Goal: Task Accomplishment & Management: Use online tool/utility

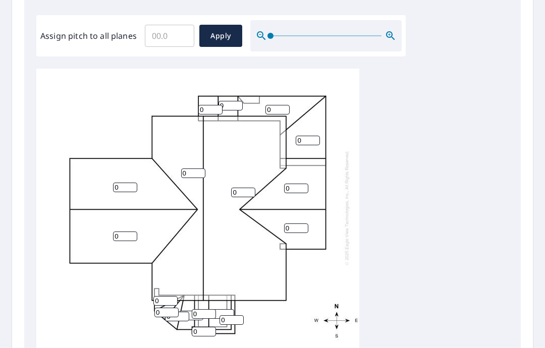
scroll to position [3, 0]
click at [122, 183] on input "0" at bounding box center [125, 188] width 24 height 10
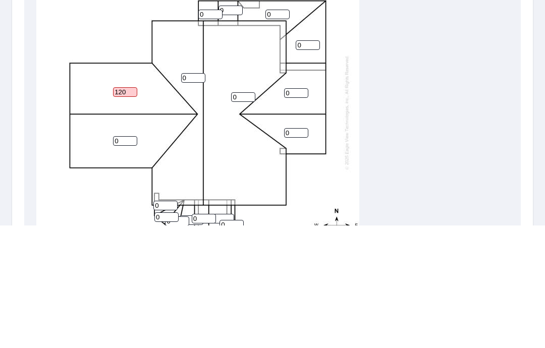
click at [129, 210] on input "120" at bounding box center [125, 215] width 24 height 10
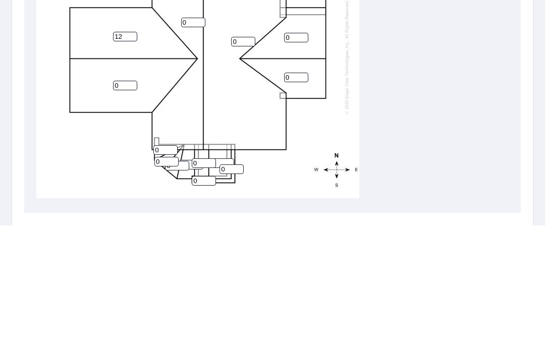
scroll to position [327, 0]
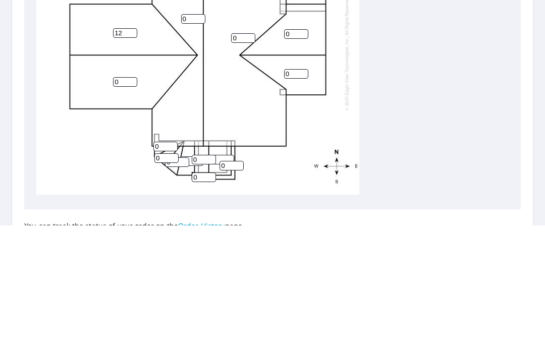
type input "12"
click at [122, 200] on input "0" at bounding box center [125, 205] width 24 height 10
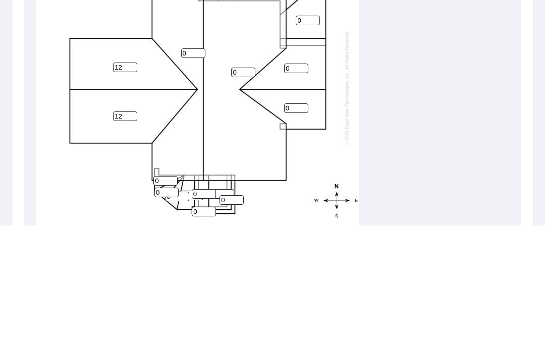
scroll to position [291, 0]
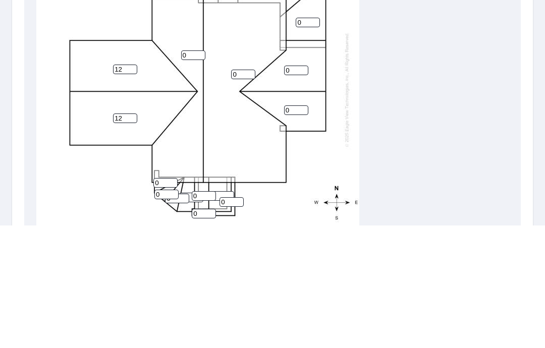
type input "12"
click at [192, 173] on input "0" at bounding box center [193, 178] width 24 height 10
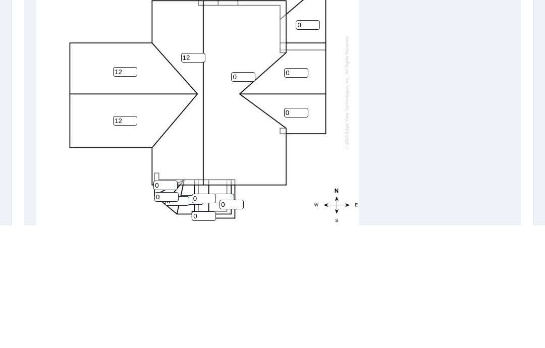
scroll to position [0, 0]
type input "12"
click at [242, 195] on input "0" at bounding box center [243, 200] width 24 height 10
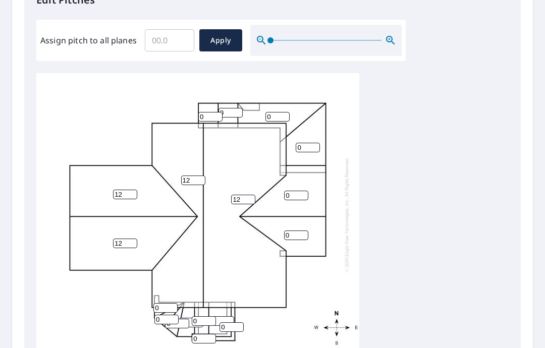
type input "12"
click at [294, 191] on input "0" at bounding box center [296, 196] width 24 height 10
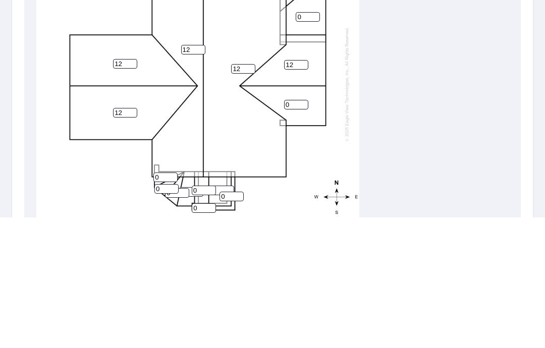
type input "12"
click at [291, 231] on input "0" at bounding box center [296, 236] width 24 height 10
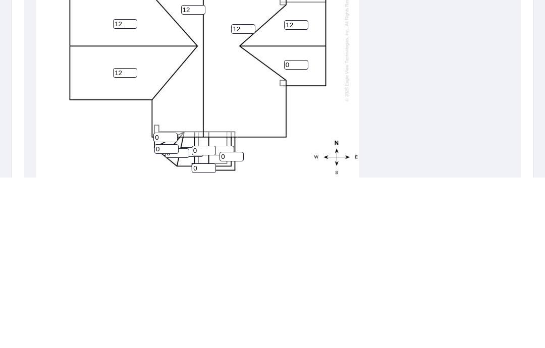
click at [300, 231] on input "0" at bounding box center [296, 236] width 24 height 10
click at [295, 231] on input "0" at bounding box center [296, 236] width 24 height 10
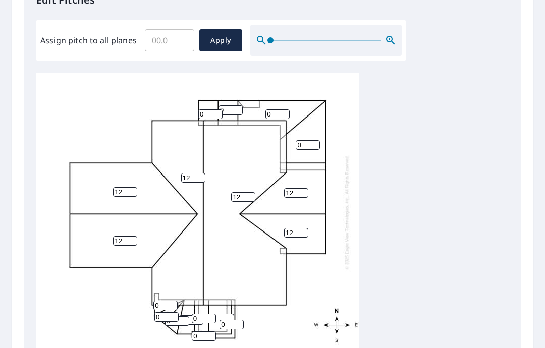
scroll to position [3, 0]
type input "12"
click at [211, 110] on input "0" at bounding box center [210, 115] width 24 height 10
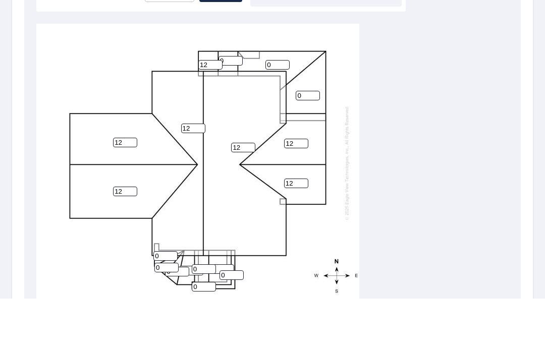
type input "12"
click at [234, 106] on input "0" at bounding box center [231, 111] width 24 height 10
type input "2"
click at [276, 110] on input "0" at bounding box center [278, 115] width 24 height 10
type input "2"
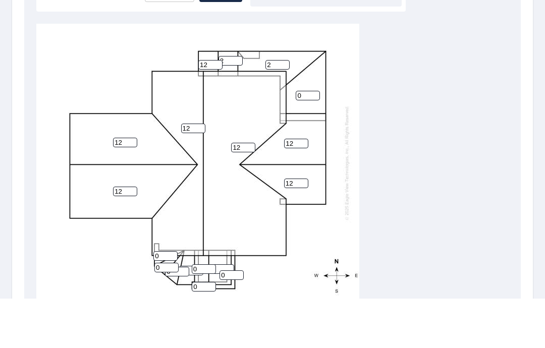
click at [307, 140] on input "0" at bounding box center [308, 145] width 24 height 10
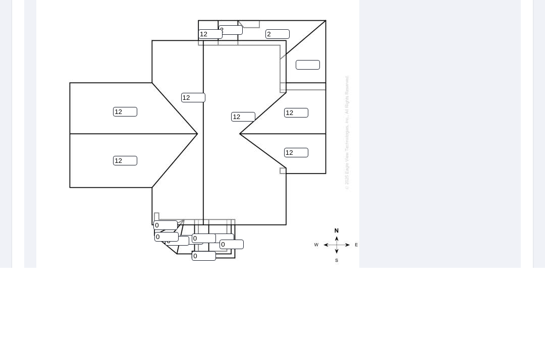
type input "2"
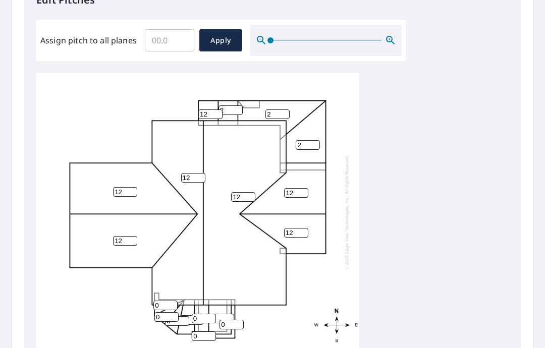
click at [316, 140] on input "2" at bounding box center [308, 145] width 24 height 10
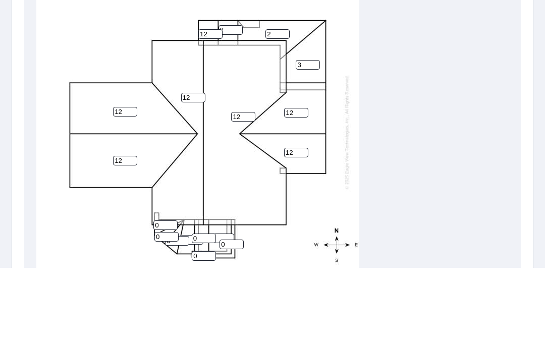
type input "3"
click at [275, 110] on input "2" at bounding box center [278, 115] width 24 height 10
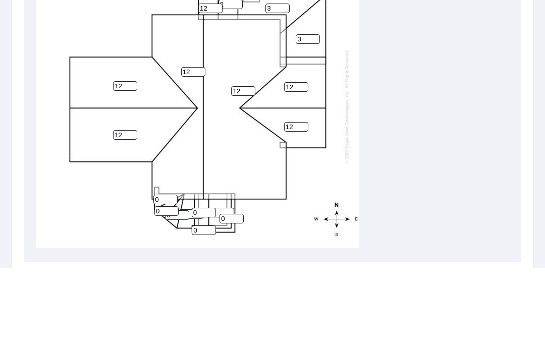
scroll to position [326, 0]
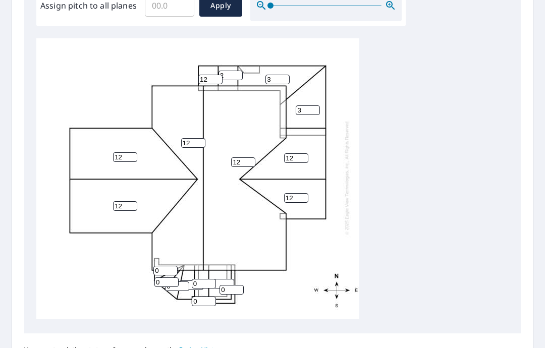
type input "3"
click at [233, 71] on input "2" at bounding box center [231, 76] width 24 height 10
type input "3"
click at [233, 285] on input "0" at bounding box center [232, 290] width 24 height 10
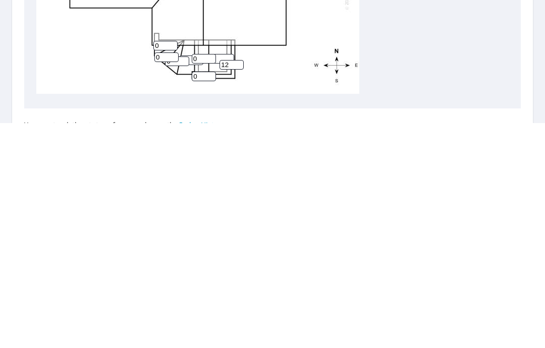
type input "12"
click at [201, 297] on input "0" at bounding box center [204, 302] width 24 height 10
type input "12"
click at [221, 279] on input "0" at bounding box center [222, 284] width 24 height 10
click at [231, 279] on input "10" at bounding box center [222, 284] width 24 height 10
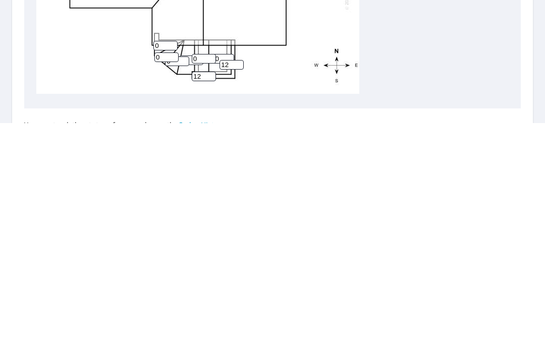
type input "1"
type input "12"
click at [208, 279] on input "0" at bounding box center [204, 284] width 24 height 10
click at [206, 279] on input "0" at bounding box center [204, 284] width 24 height 10
type input "12"
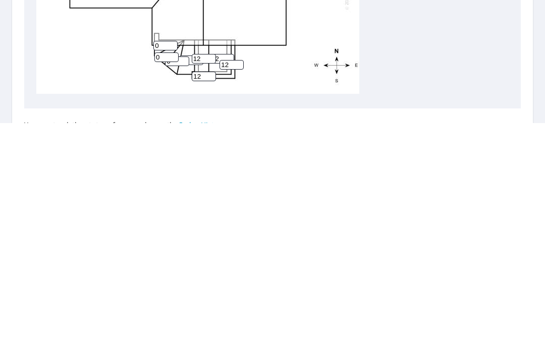
click at [183, 282] on input "0" at bounding box center [177, 287] width 24 height 10
type input "12"
click at [165, 278] on input "0" at bounding box center [166, 283] width 24 height 10
type input "12"
click at [167, 266] on input "0" at bounding box center [165, 271] width 24 height 10
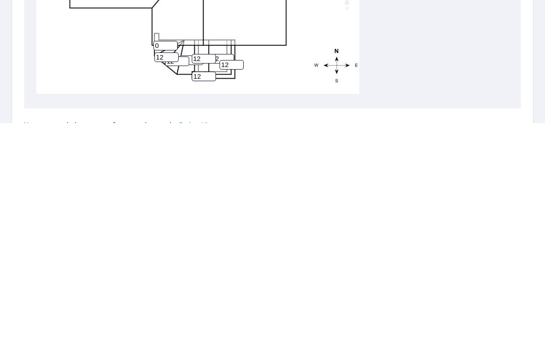
click at [174, 266] on input "0" at bounding box center [165, 271] width 24 height 10
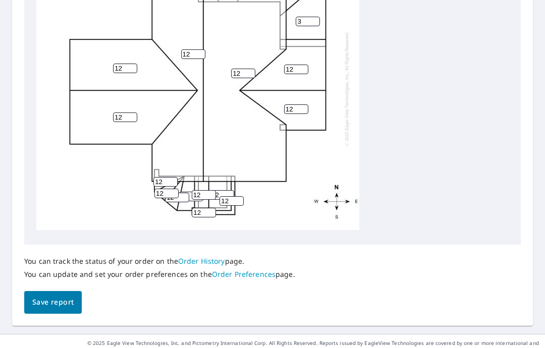
scroll to position [420, 0]
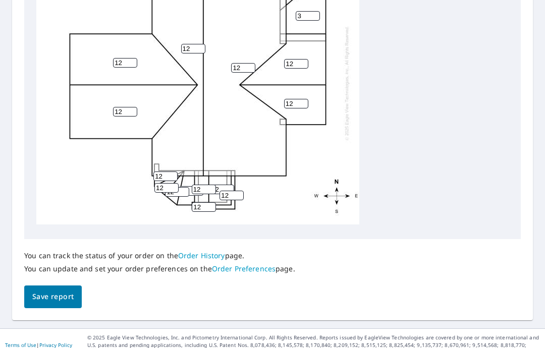
type input "12"
click at [51, 286] on button "Save report" at bounding box center [53, 297] width 58 height 23
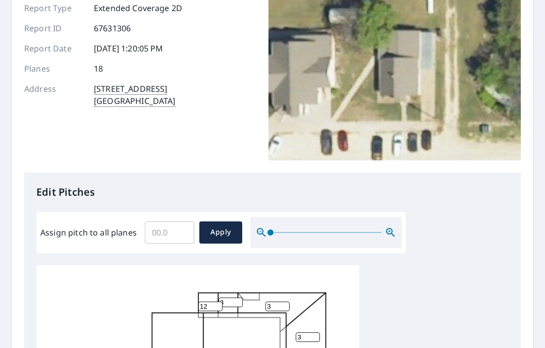
scroll to position [0, 0]
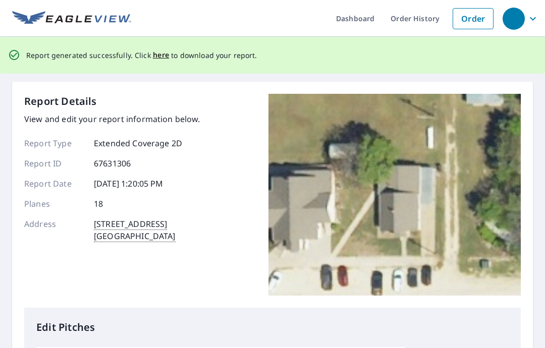
click at [157, 50] on span "here" at bounding box center [161, 55] width 17 height 13
click at [157, 51] on span "here" at bounding box center [161, 55] width 17 height 13
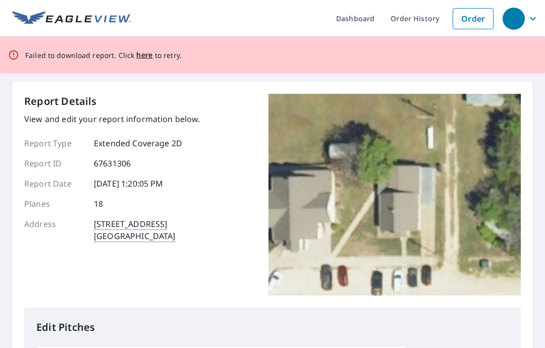
click at [142, 51] on span "here" at bounding box center [144, 55] width 17 height 13
